Goal: Task Accomplishment & Management: Manage account settings

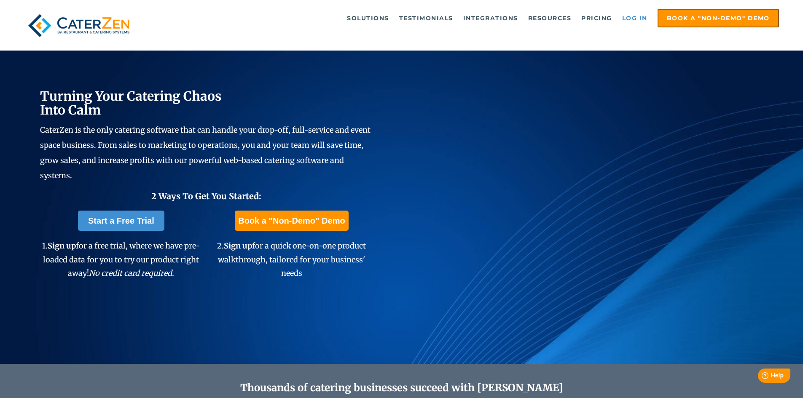
click at [633, 18] on link "Log in" at bounding box center [635, 18] width 34 height 17
click at [630, 16] on link "Log in" at bounding box center [635, 18] width 34 height 17
click at [95, 26] on img at bounding box center [79, 25] width 110 height 33
click at [626, 7] on div "Solutions Catering CRM Catering Sales Catering Management Catering Marketing Ca…" at bounding box center [401, 25] width 803 height 51
click at [624, 22] on link "Log in" at bounding box center [635, 18] width 34 height 17
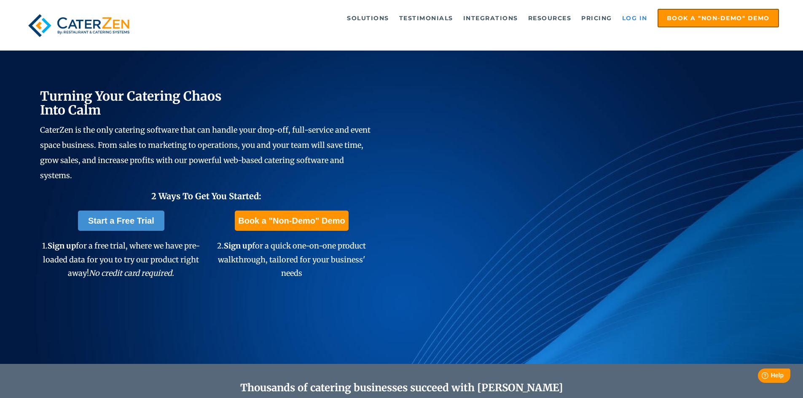
click at [628, 18] on link "Log in" at bounding box center [635, 18] width 34 height 17
